Goal: Task Accomplishment & Management: Manage account settings

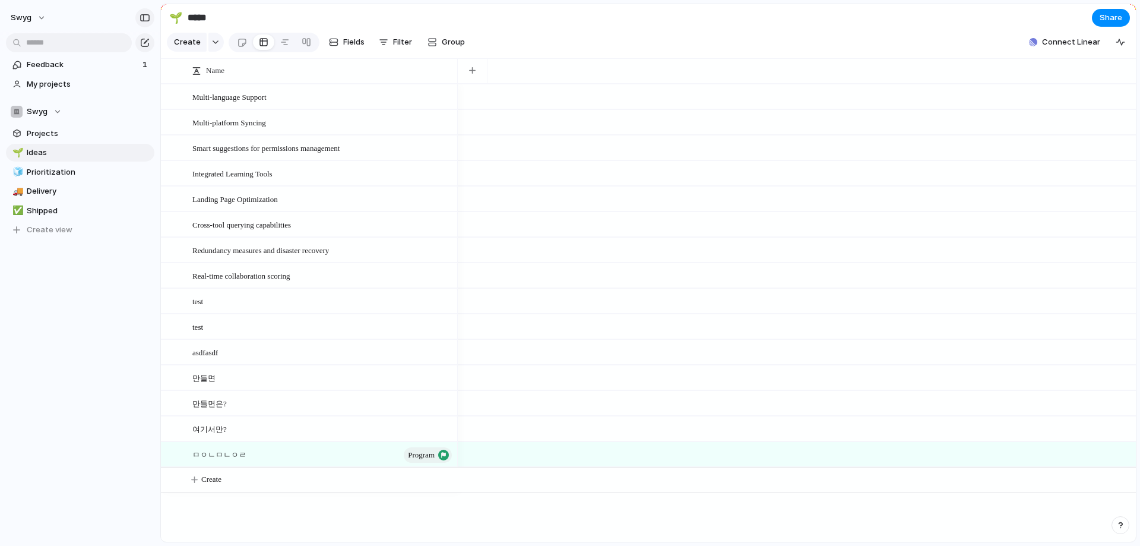
click at [148, 19] on div "button" at bounding box center [145, 18] width 11 height 8
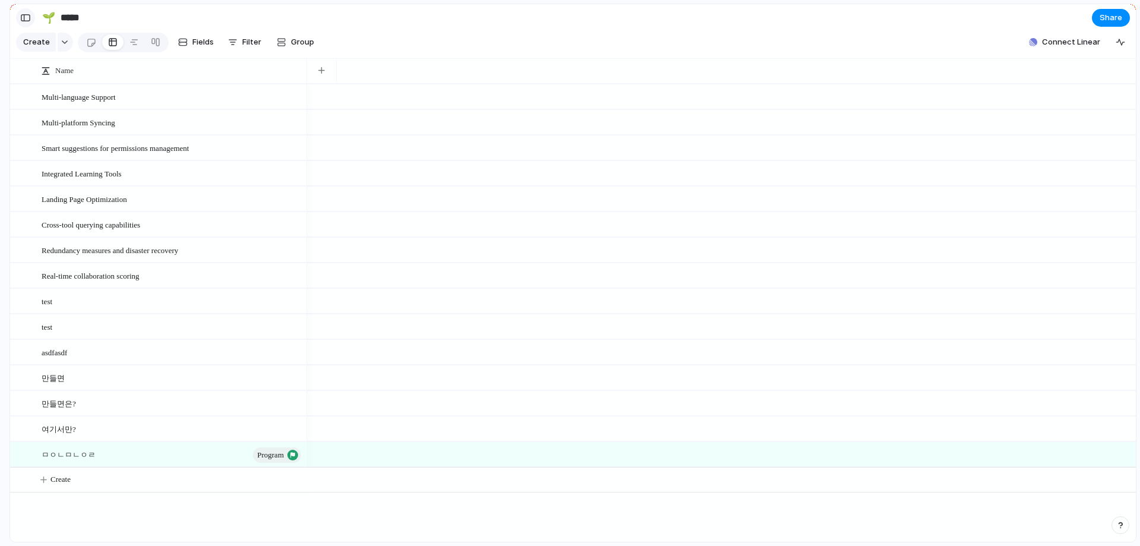
click at [17, 19] on button "button" at bounding box center [25, 17] width 19 height 19
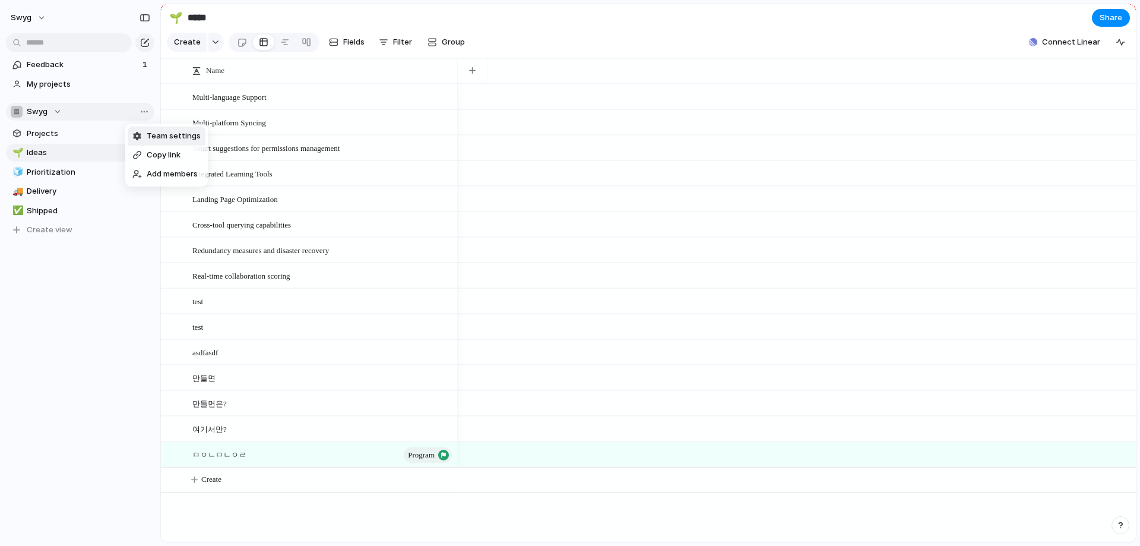
click at [170, 132] on span "Team settings" at bounding box center [174, 136] width 54 height 12
